Goal: Task Accomplishment & Management: Manage account settings

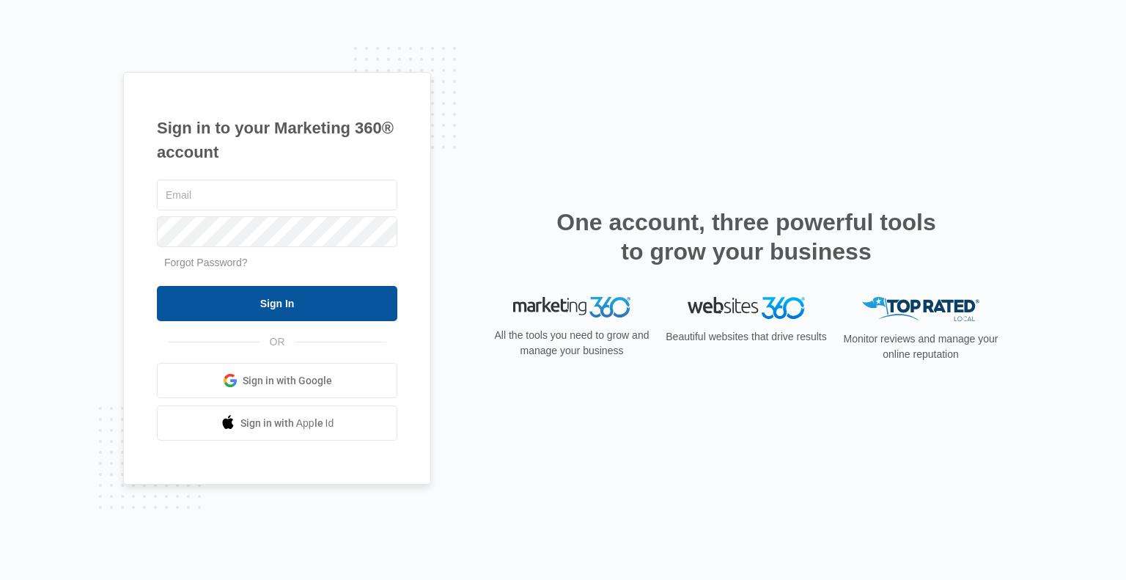
type input "[EMAIL_ADDRESS][DOMAIN_NAME]"
click at [328, 305] on input "Sign In" at bounding box center [277, 303] width 240 height 35
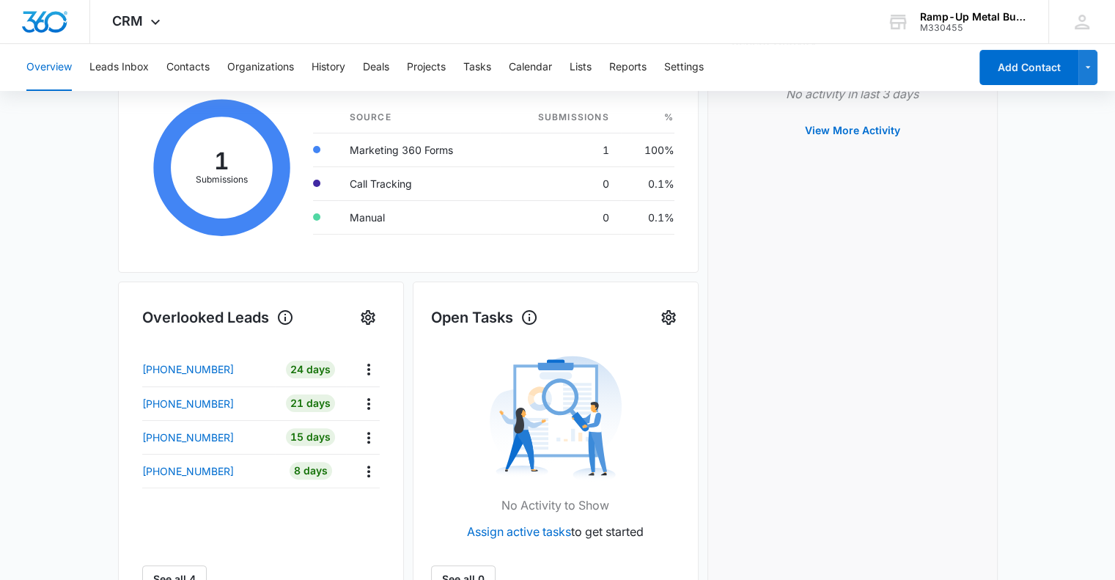
scroll to position [293, 0]
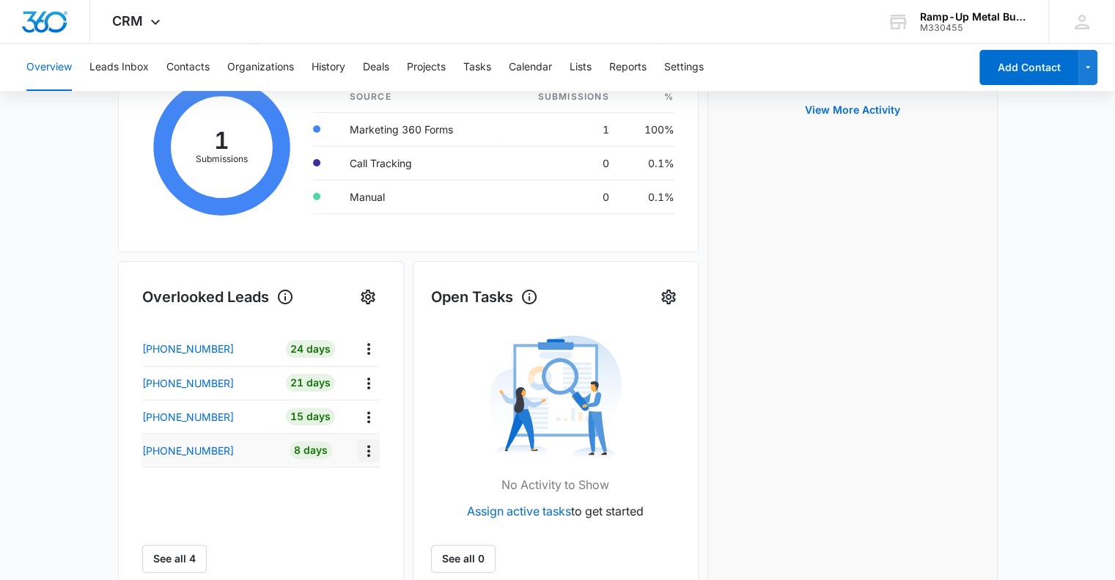
click at [368, 450] on icon "Actions" at bounding box center [368, 451] width 3 height 12
click at [353, 526] on div "Name Lead age Quick actions +12542399957 24 Days +19043051827 21 Days +12542589…" at bounding box center [261, 452] width 238 height 240
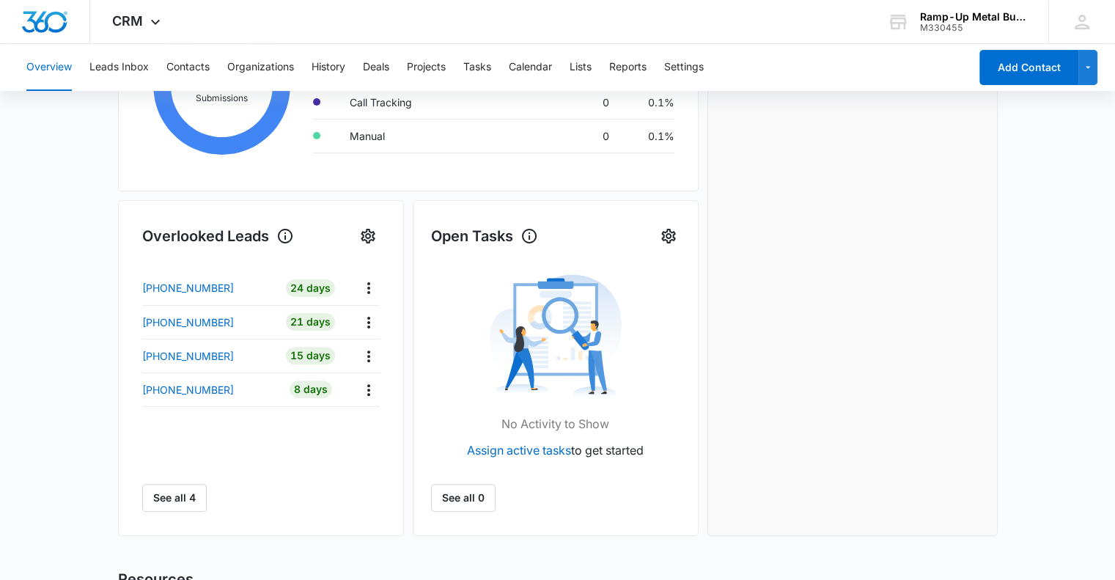
scroll to position [367, 0]
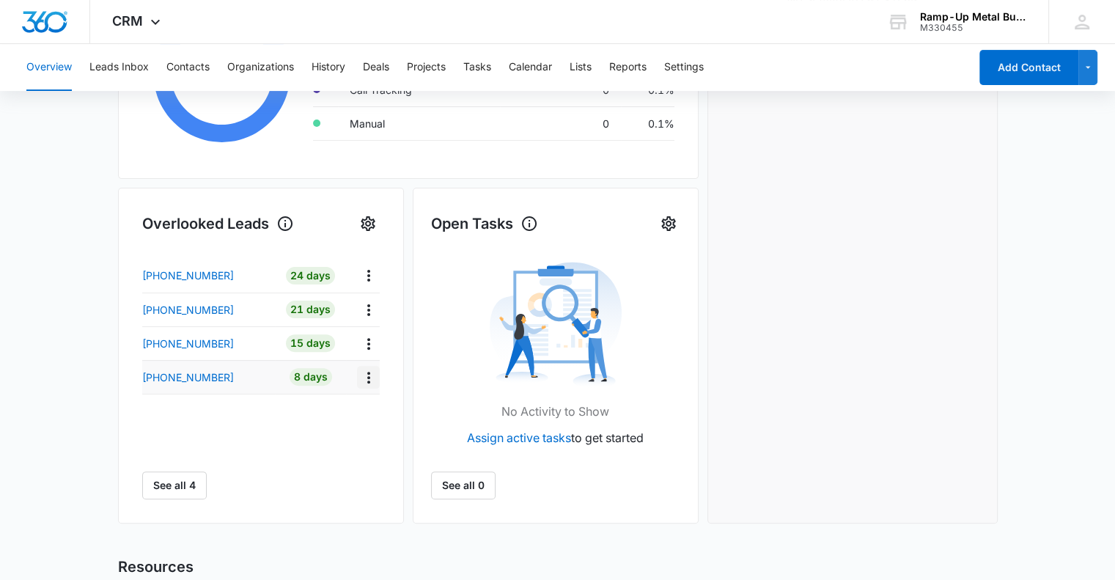
click at [365, 374] on icon "Actions" at bounding box center [369, 378] width 18 height 18
click at [368, 221] on icon "Settings" at bounding box center [368, 223] width 14 height 15
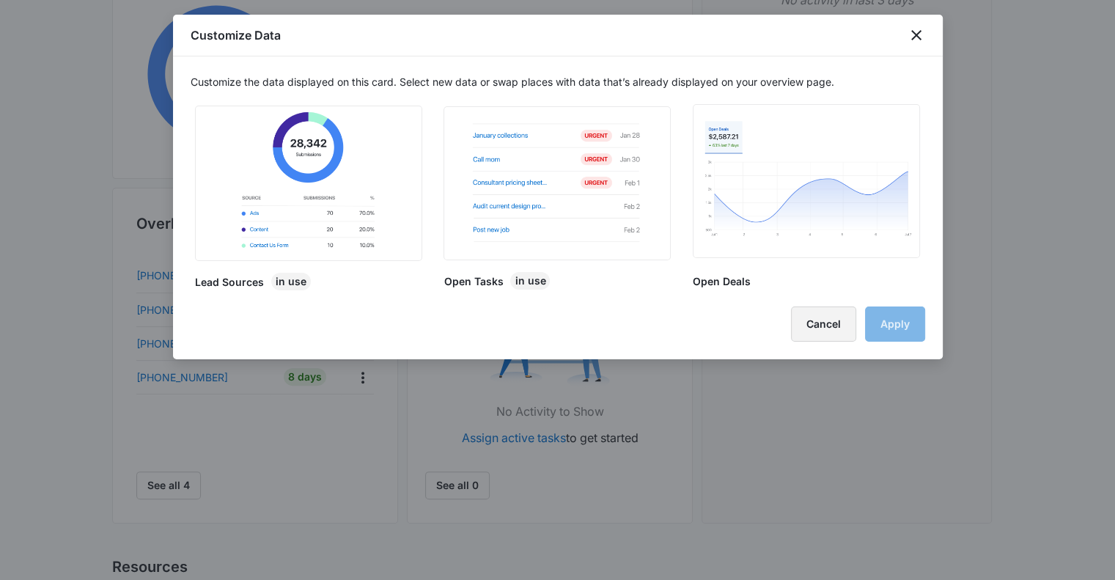
click at [839, 327] on button "Cancel" at bounding box center [823, 323] width 65 height 35
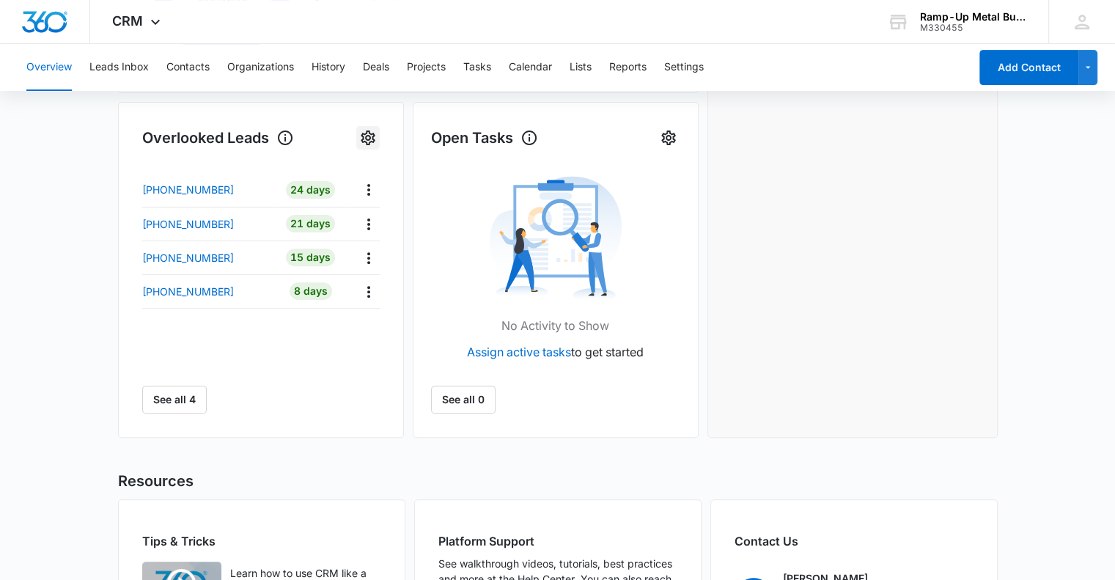
scroll to position [610, 0]
